Goal: Information Seeking & Learning: Learn about a topic

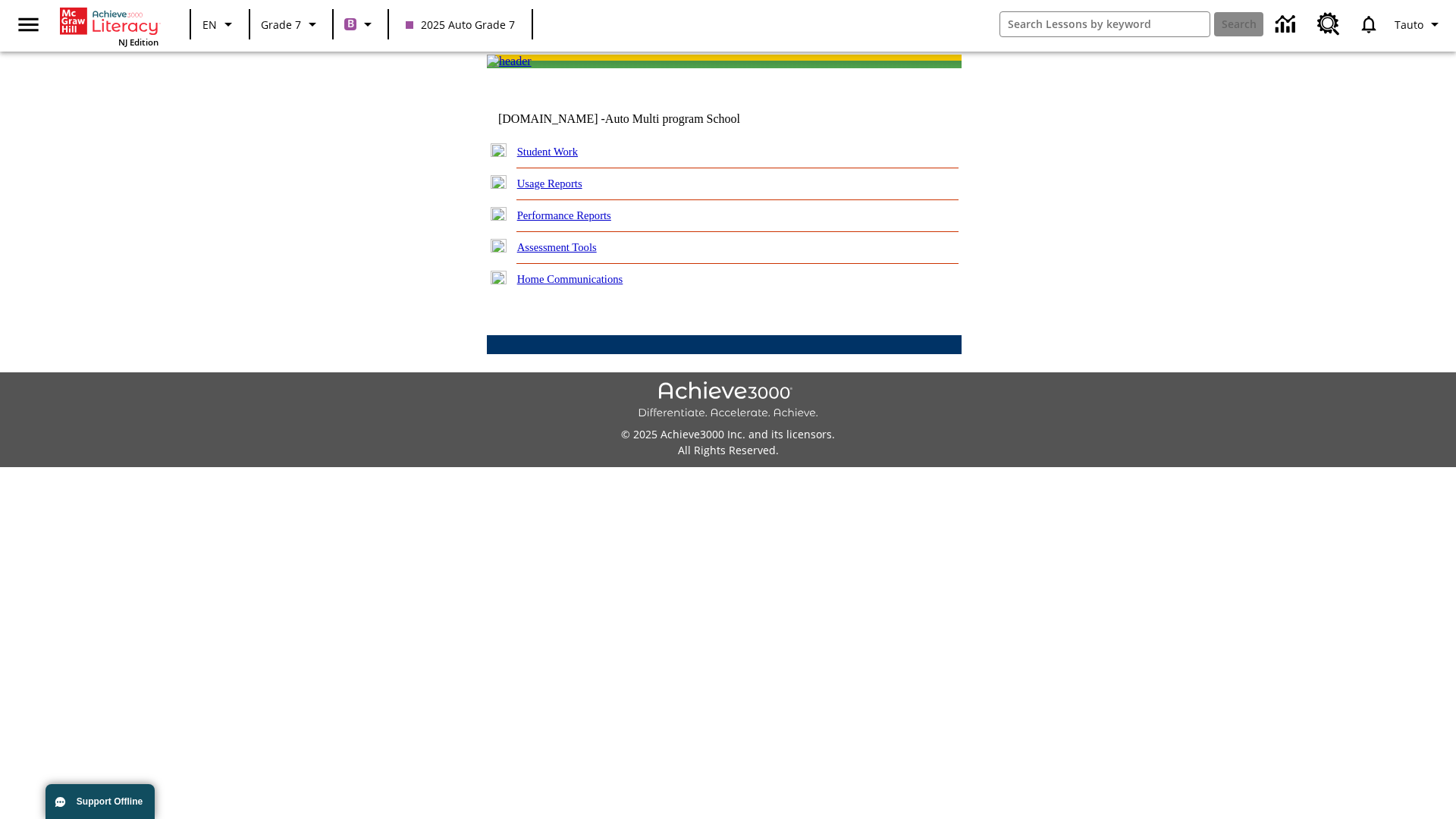
click at [581, 221] on link "Performance Reports" at bounding box center [564, 215] width 94 height 12
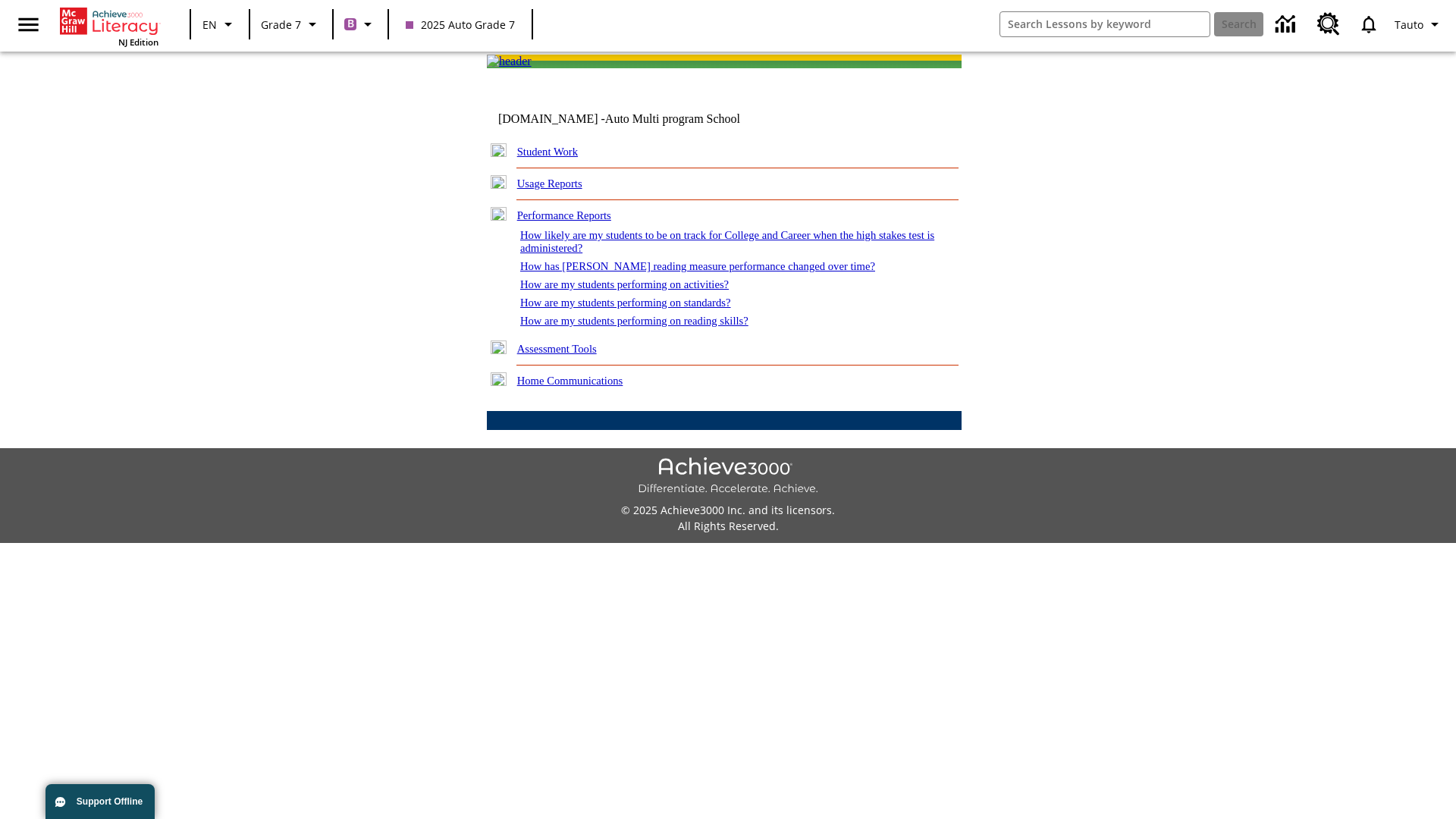
click at [690, 272] on link "How has [PERSON_NAME] reading measure performance changed over time?" at bounding box center [698, 266] width 355 height 12
